Goal: Task Accomplishment & Management: Complete application form

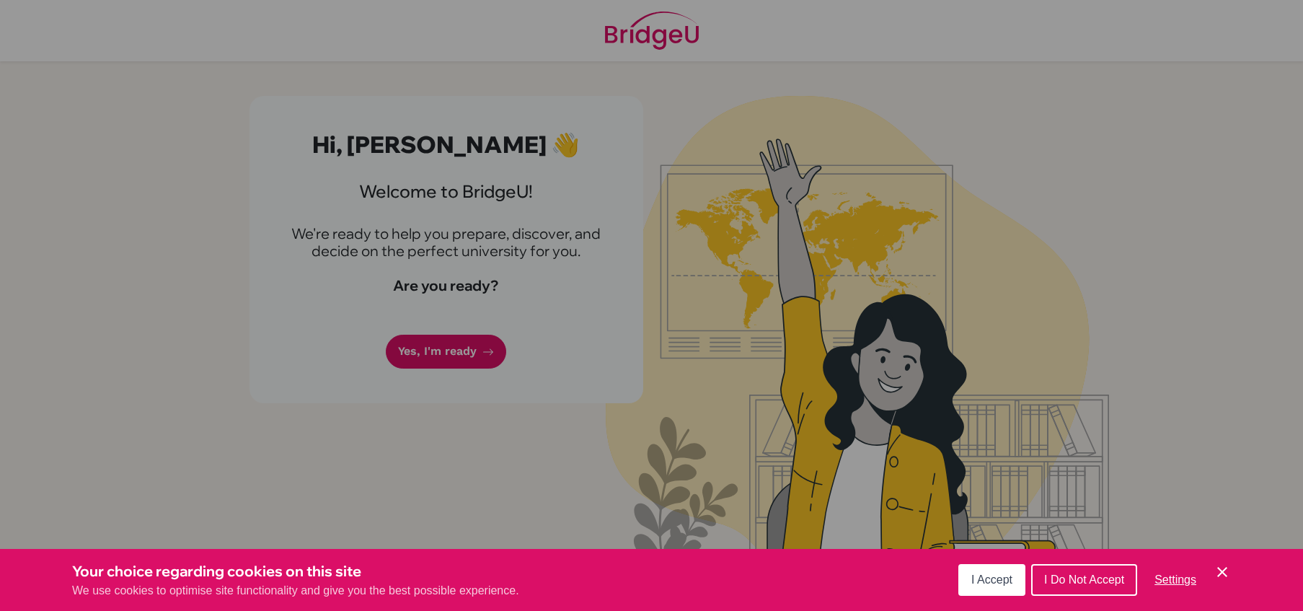
click at [1002, 580] on span "I Accept" at bounding box center [991, 579] width 41 height 12
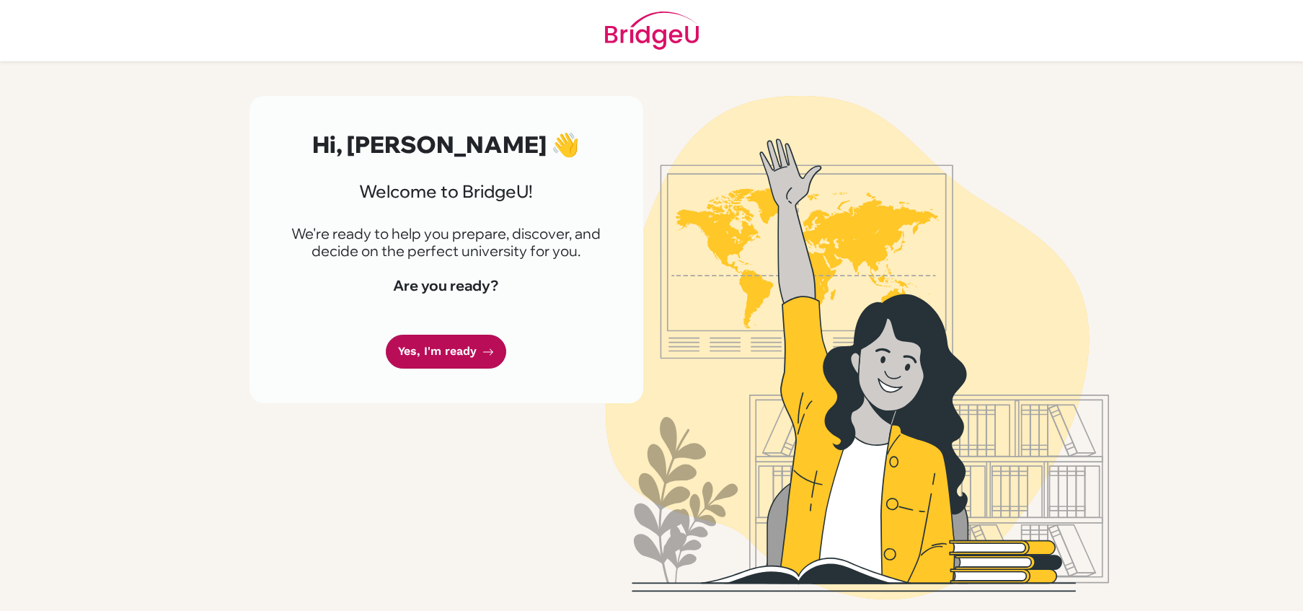
click at [468, 351] on link "Yes, I'm ready" at bounding box center [446, 352] width 120 height 34
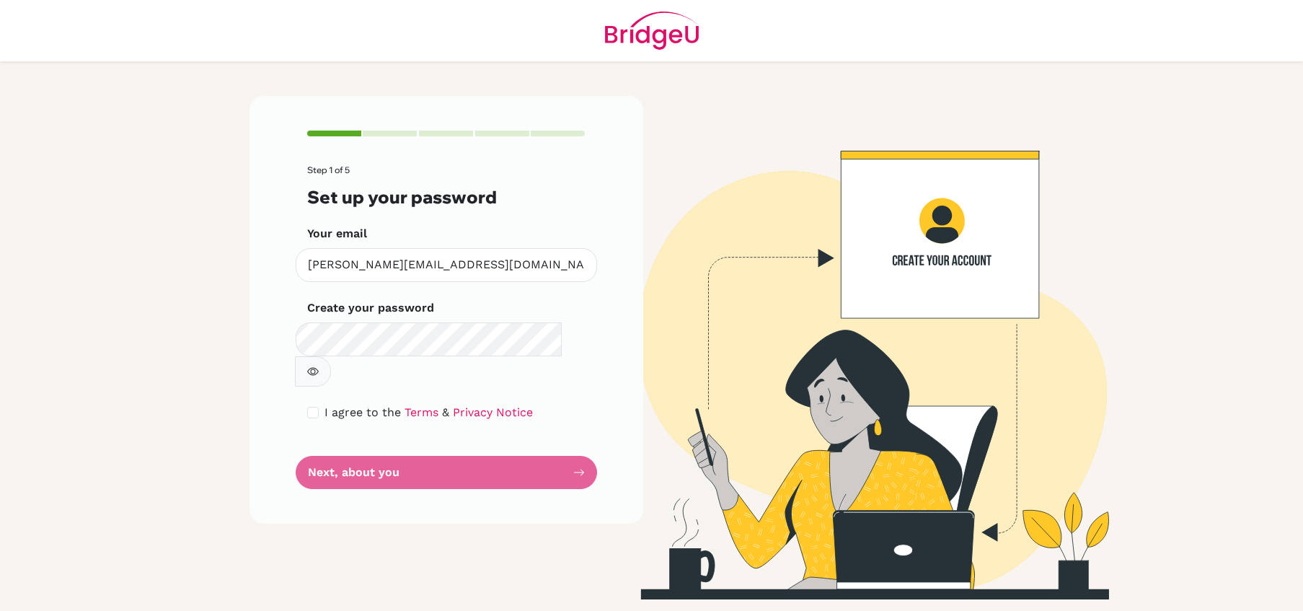
click at [331, 356] on button "button" at bounding box center [313, 371] width 36 height 30
click at [314, 407] on input "checkbox" at bounding box center [313, 413] width 12 height 12
checkbox input "true"
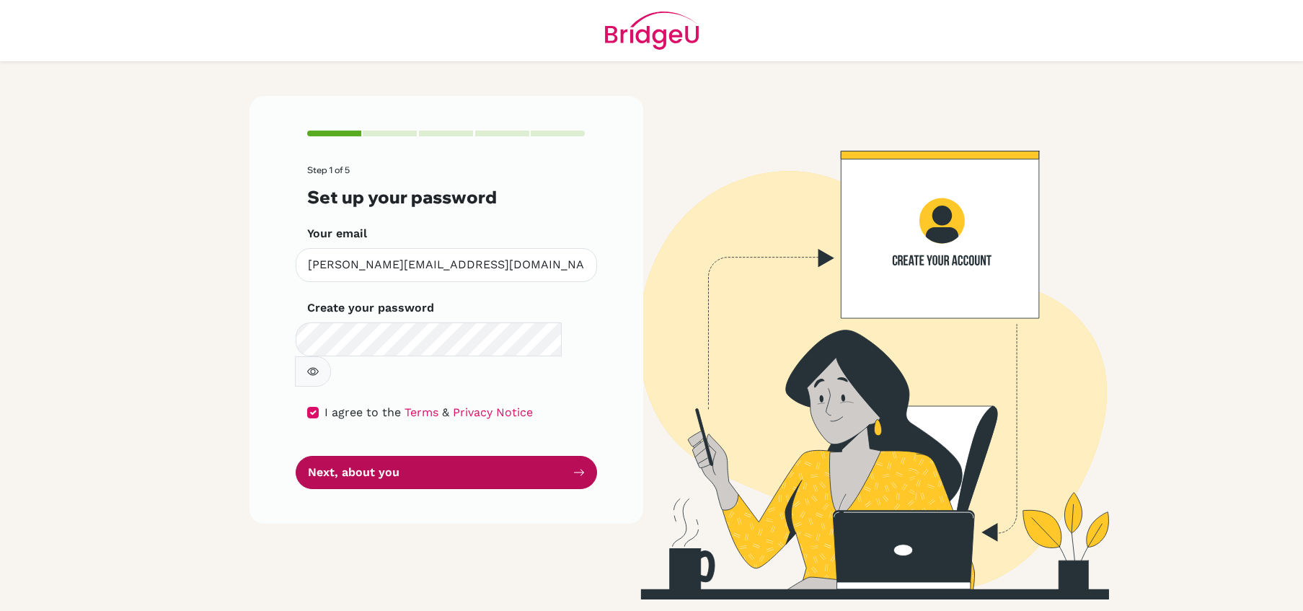
click at [344, 456] on button "Next, about you" at bounding box center [446, 473] width 301 height 34
